Goal: Information Seeking & Learning: Understand process/instructions

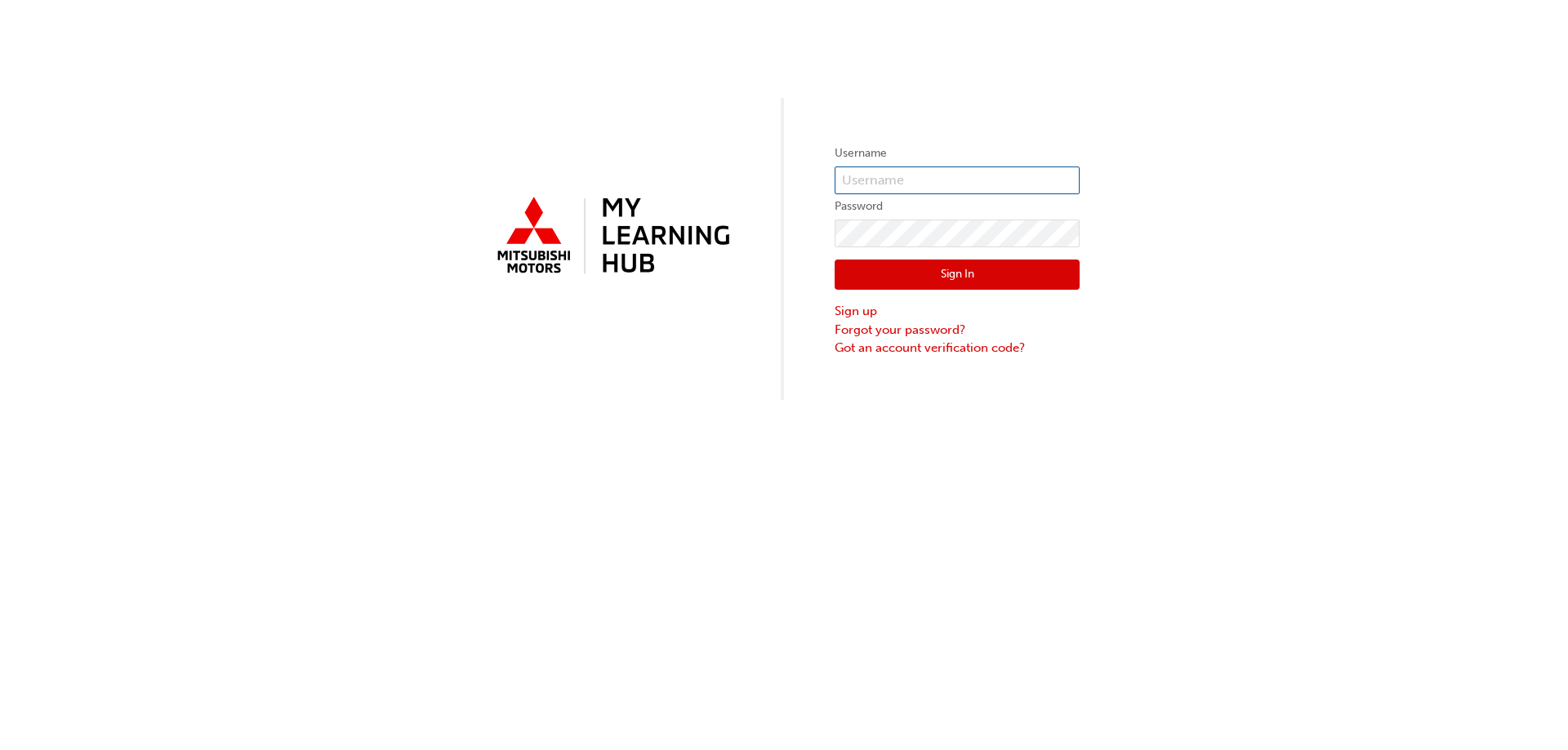
type input "[EMAIL_ADDRESS][DOMAIN_NAME]"
click at [960, 275] on button "Sign In" at bounding box center [957, 275] width 245 height 31
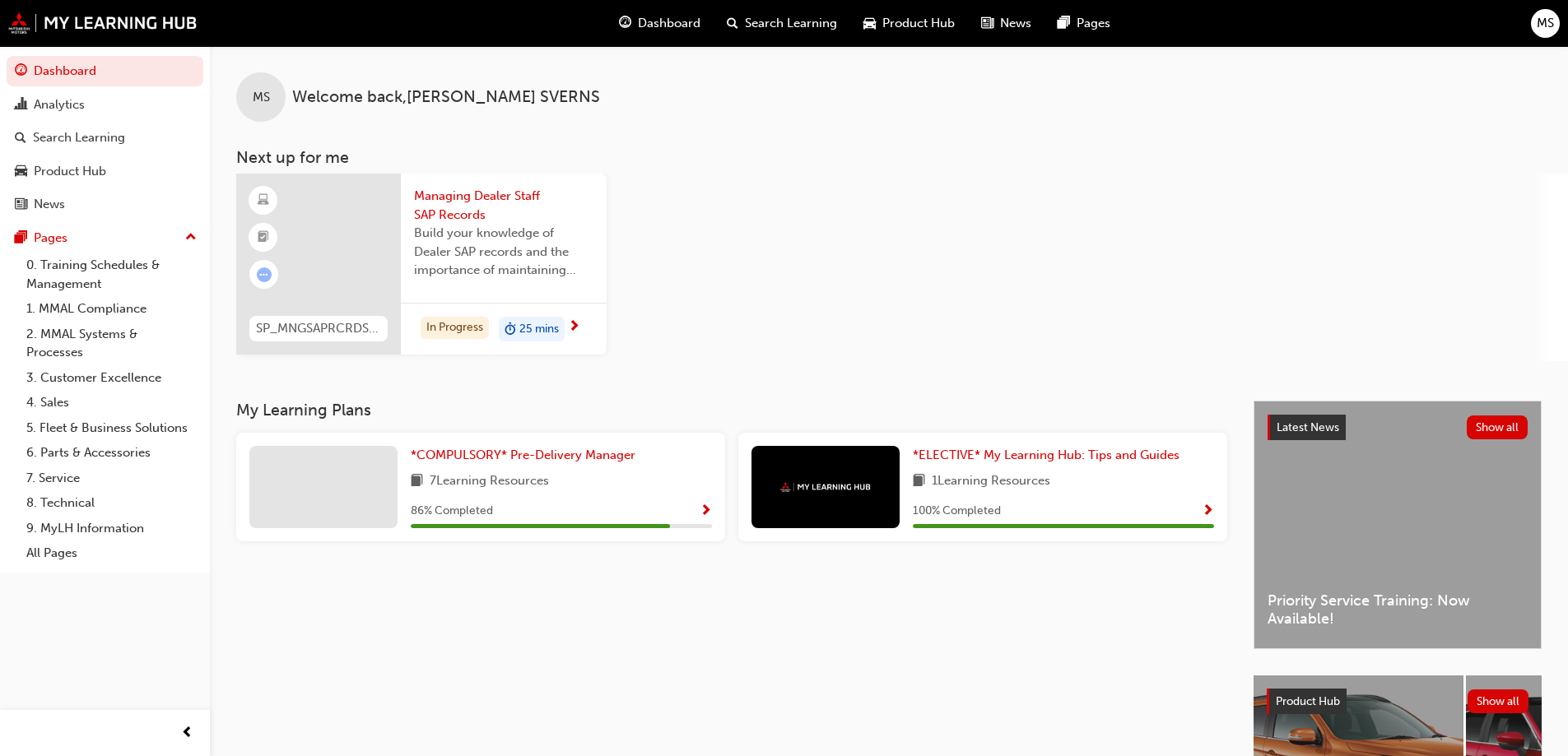
click at [1000, 25] on span "News" at bounding box center [1015, 23] width 31 height 19
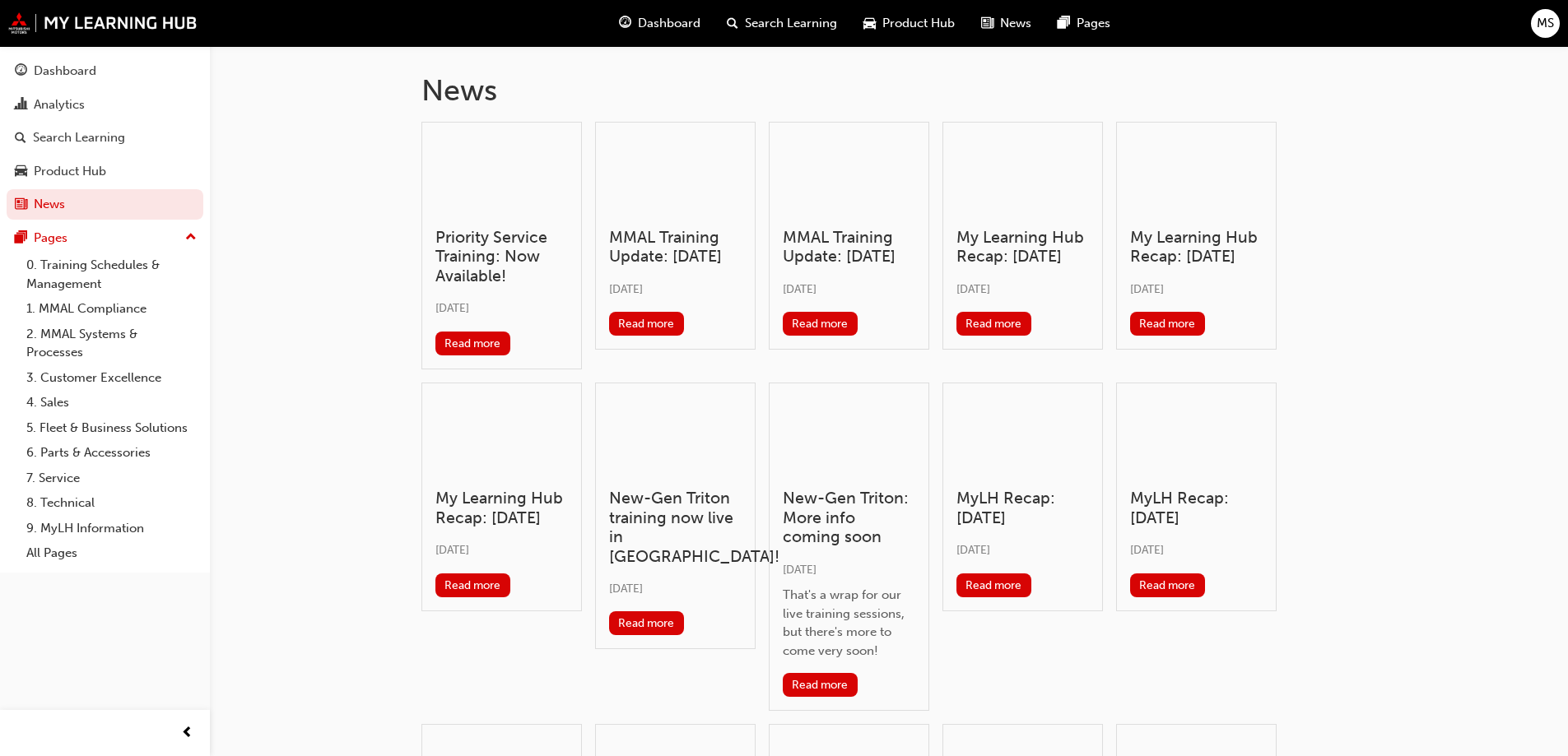
click at [640, 21] on span "Dashboard" at bounding box center [669, 23] width 62 height 19
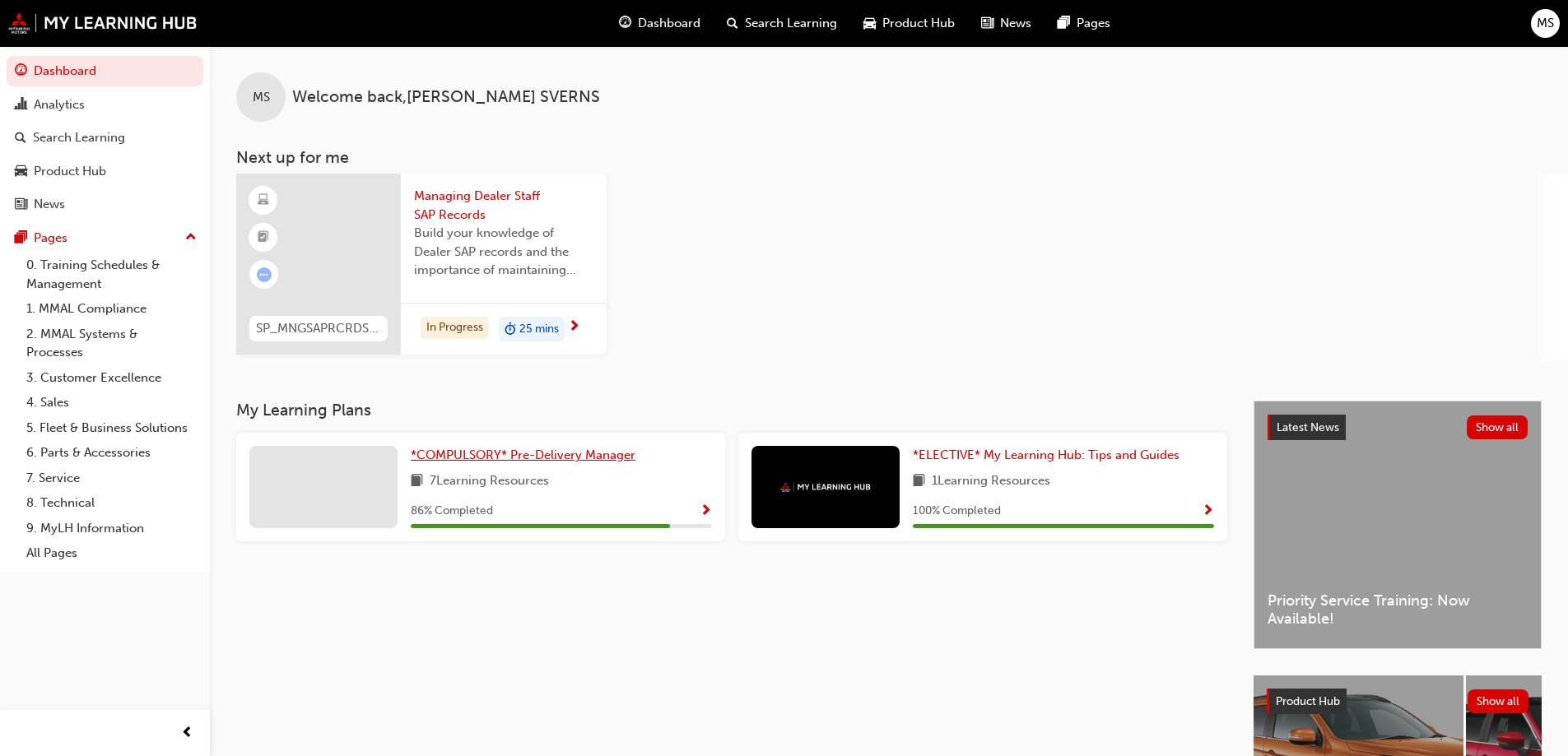
click at [508, 453] on span "*COMPULSORY* Pre-Delivery Manager" at bounding box center [524, 455] width 225 height 15
click at [1543, 22] on span "MS" at bounding box center [1545, 23] width 17 height 19
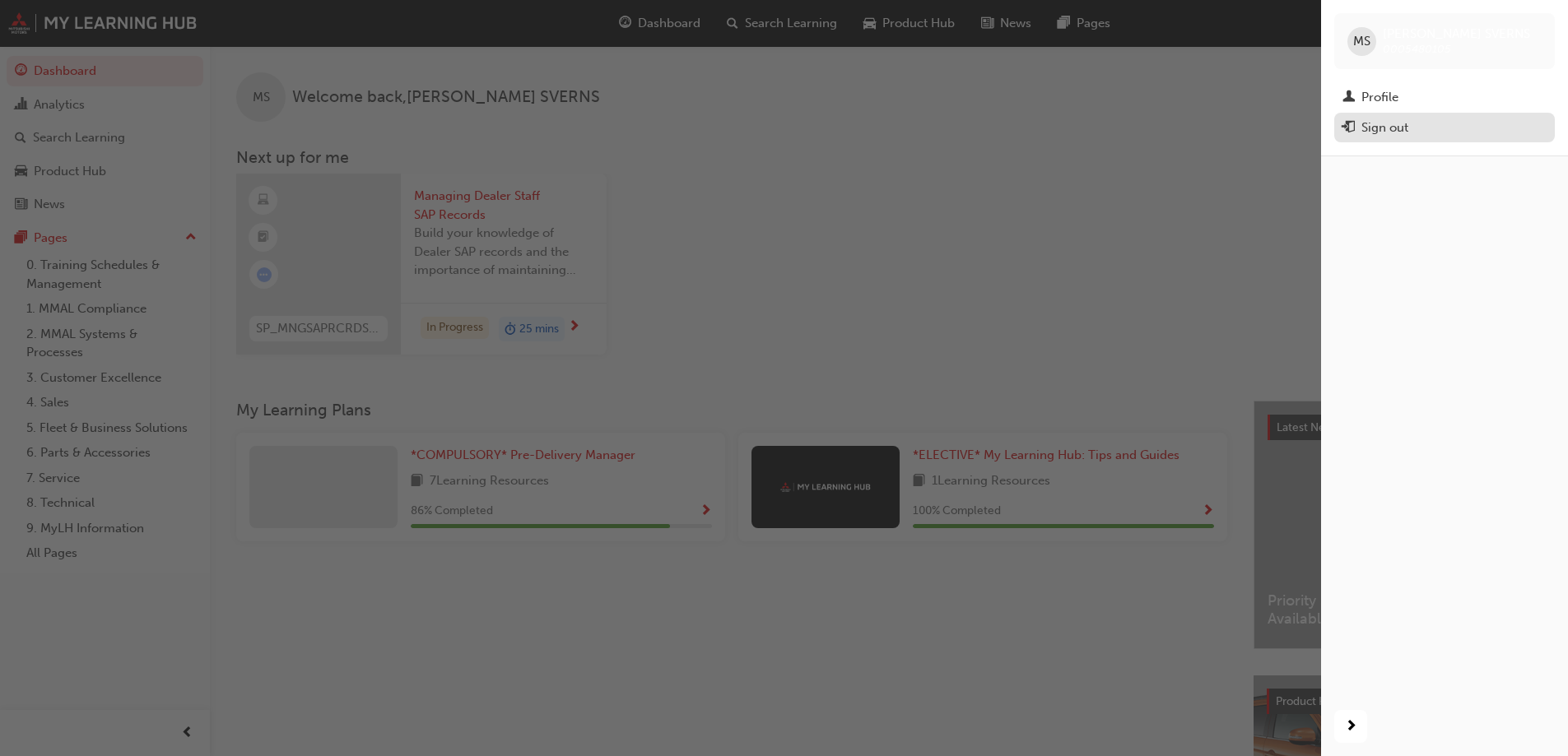
click at [1426, 128] on div "Sign out" at bounding box center [1444, 127] width 204 height 21
